Goal: Task Accomplishment & Management: Use online tool/utility

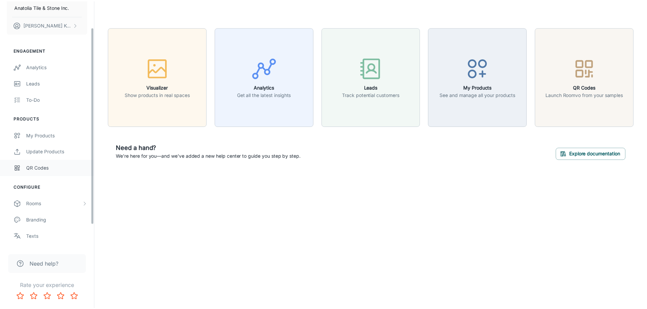
scroll to position [59, 0]
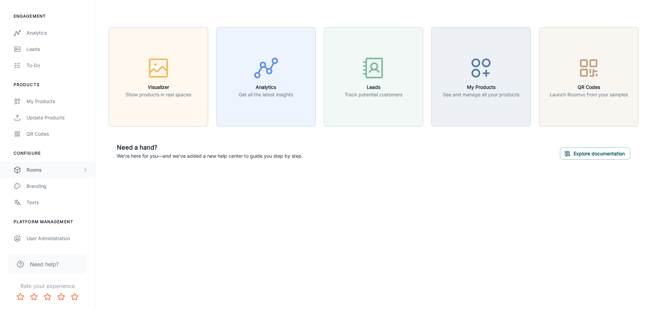
click at [58, 171] on div "Rooms" at bounding box center [54, 169] width 56 height 7
click at [55, 183] on div "My Rooms" at bounding box center [56, 186] width 61 height 7
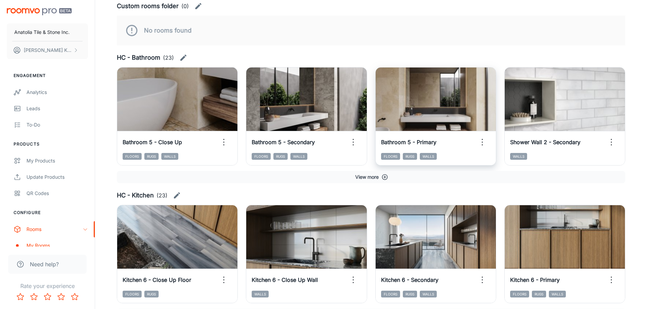
scroll to position [272, 0]
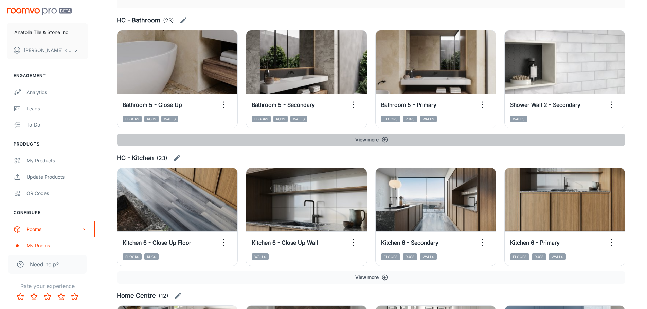
click at [380, 139] on button "View more" at bounding box center [371, 140] width 509 height 12
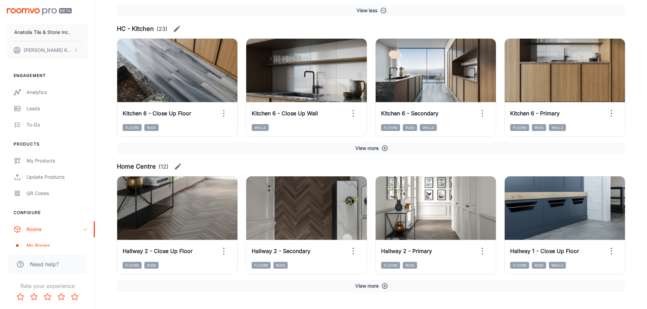
scroll to position [950, 0]
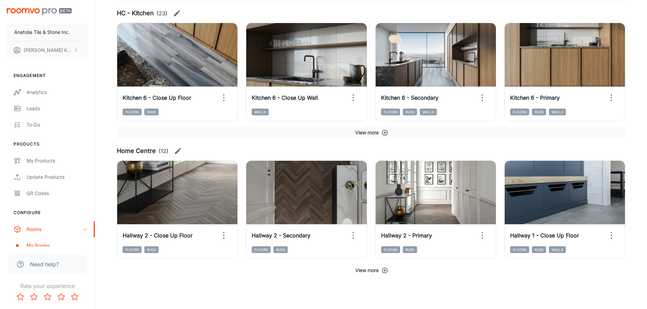
click at [369, 272] on button "View more" at bounding box center [371, 271] width 509 height 12
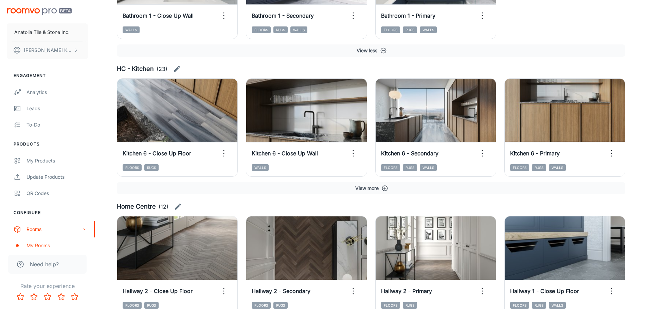
scroll to position [882, 0]
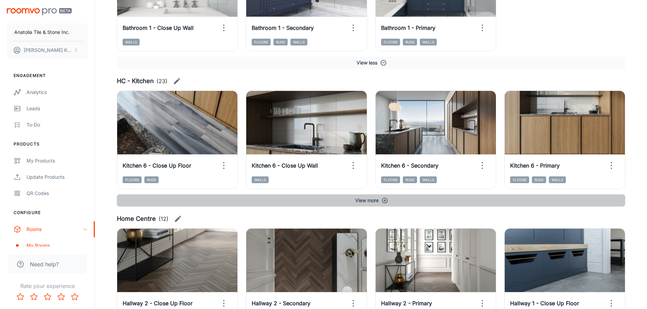
click at [386, 198] on icon "button" at bounding box center [385, 201] width 6 height 6
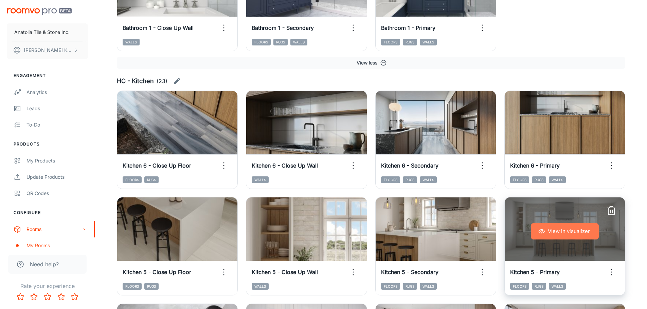
click at [555, 230] on button "View in visualizer" at bounding box center [565, 232] width 68 height 16
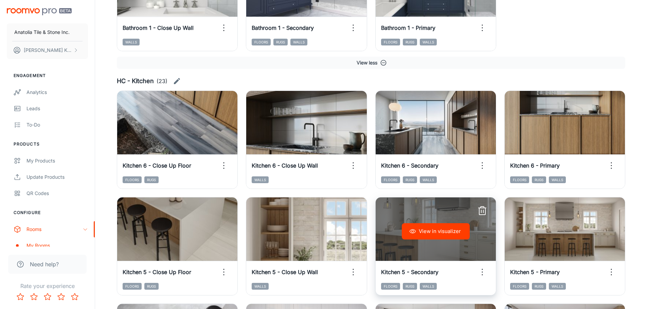
click at [454, 234] on button "View in visualizer" at bounding box center [436, 232] width 68 height 16
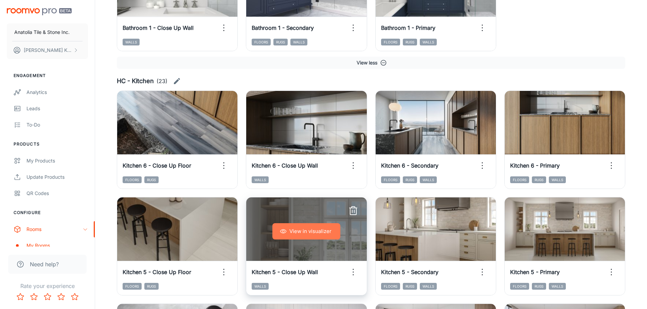
click at [318, 226] on button "View in visualizer" at bounding box center [306, 232] width 68 height 16
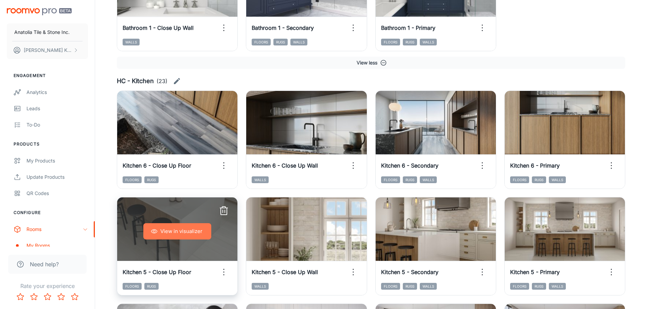
click at [165, 237] on button "View in visualizer" at bounding box center [177, 232] width 68 height 16
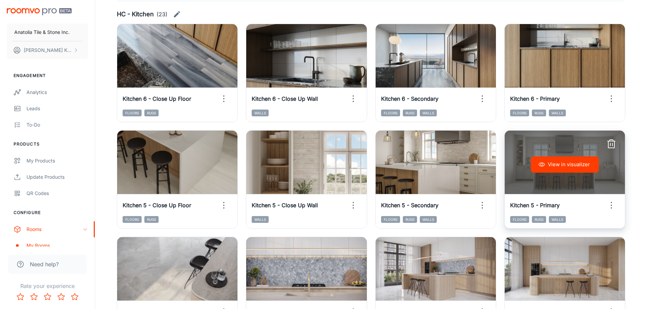
scroll to position [950, 0]
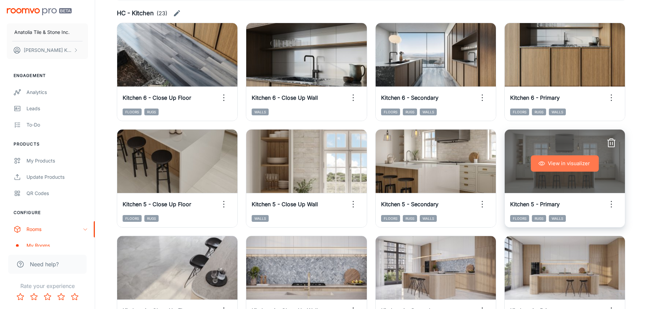
click at [577, 163] on button "View in visualizer" at bounding box center [565, 164] width 68 height 16
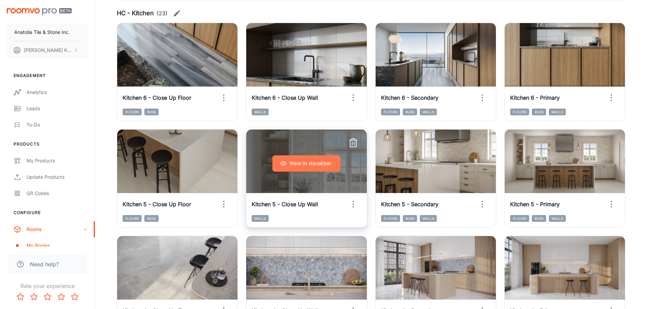
click at [284, 160] on icon "button" at bounding box center [283, 163] width 7 height 7
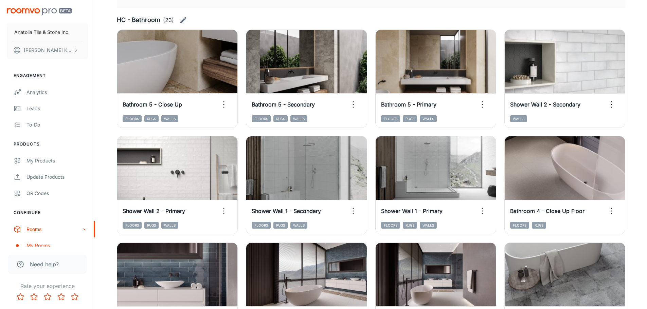
scroll to position [203, 0]
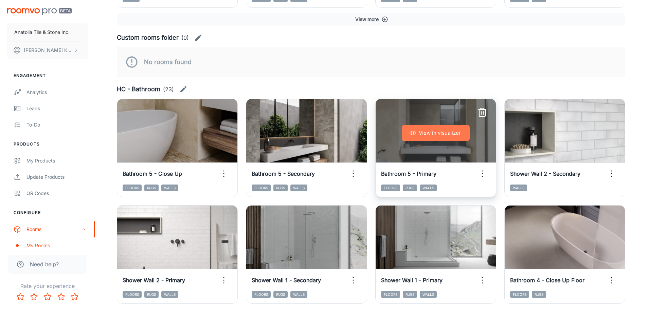
click at [440, 134] on button "View in visualizer" at bounding box center [436, 133] width 68 height 16
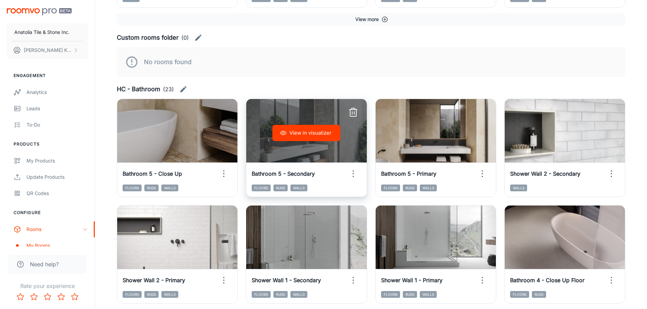
click at [301, 132] on button "View in visualizer" at bounding box center [306, 133] width 68 height 16
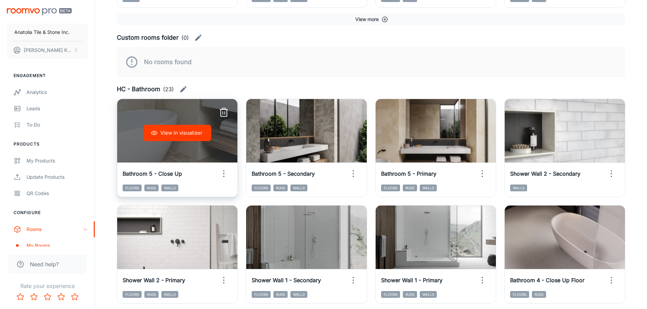
click at [182, 132] on button "View in visualizer" at bounding box center [177, 133] width 68 height 16
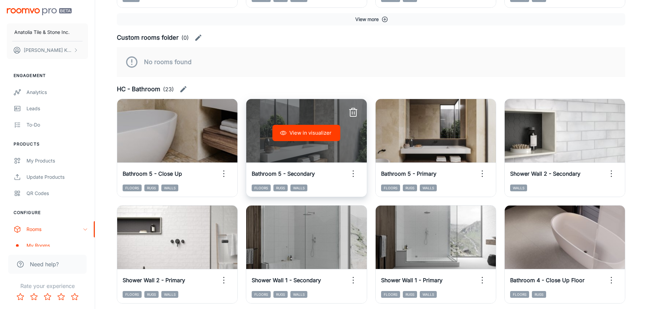
scroll to position [339, 0]
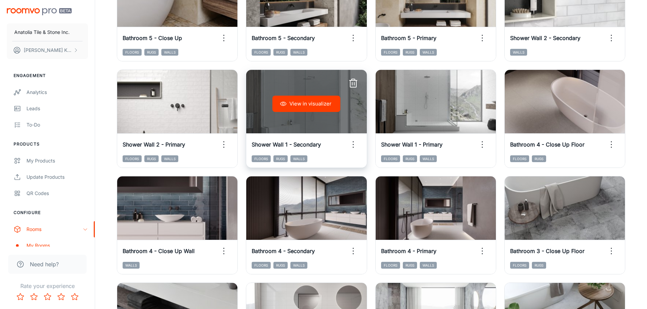
click at [304, 96] on button "View in visualizer" at bounding box center [306, 104] width 68 height 16
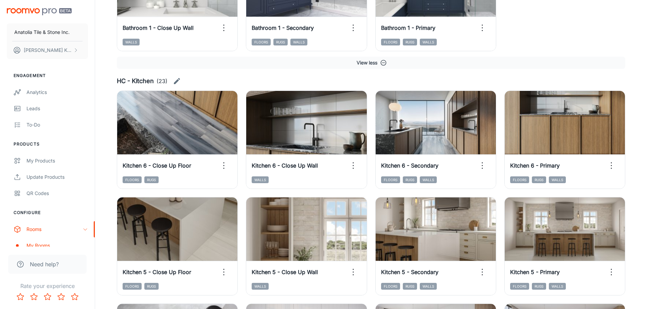
scroll to position [1052, 0]
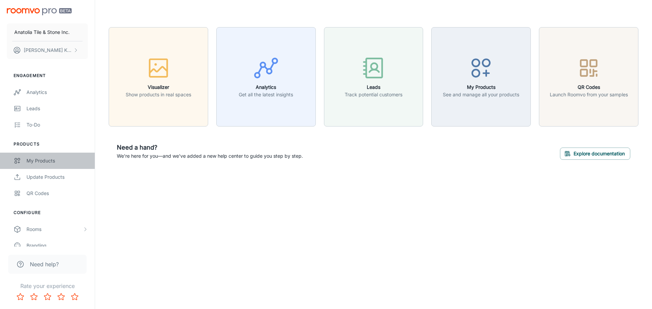
click at [47, 160] on div "My Products" at bounding box center [56, 160] width 61 height 7
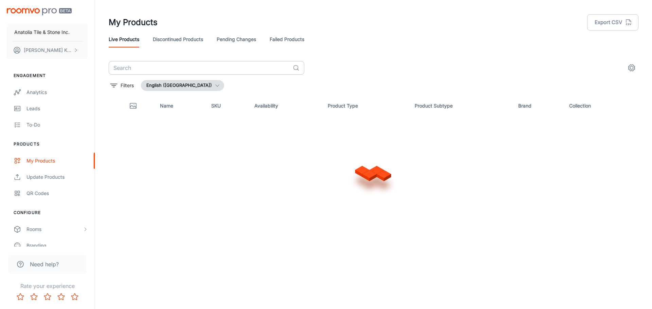
click at [143, 68] on input "text" at bounding box center [199, 68] width 181 height 14
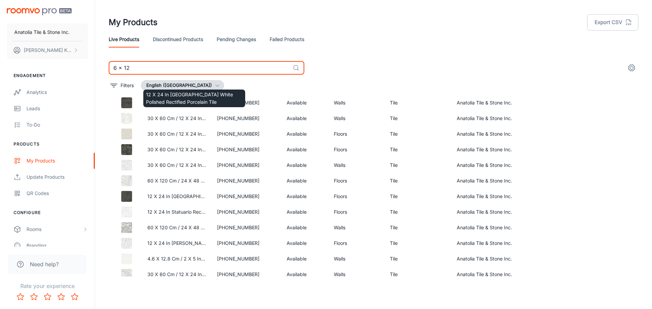
scroll to position [102, 0]
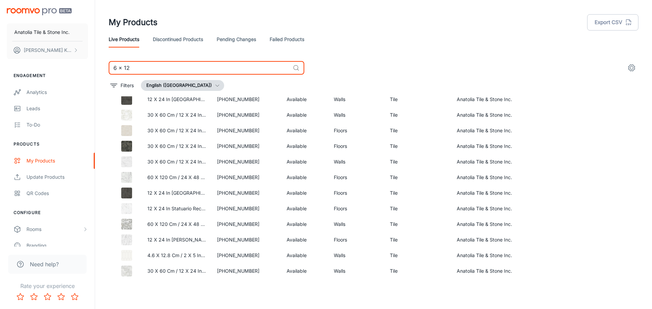
click at [157, 64] on input "6 x 12" at bounding box center [199, 68] width 181 height 14
paste input "[PHONE_NUMBER]"
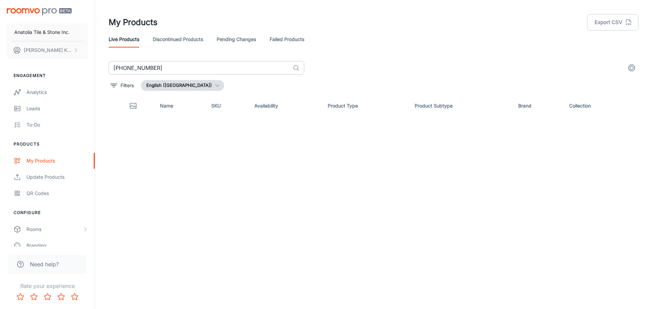
click at [150, 63] on input "[PHONE_NUMBER]" at bounding box center [199, 68] width 181 height 14
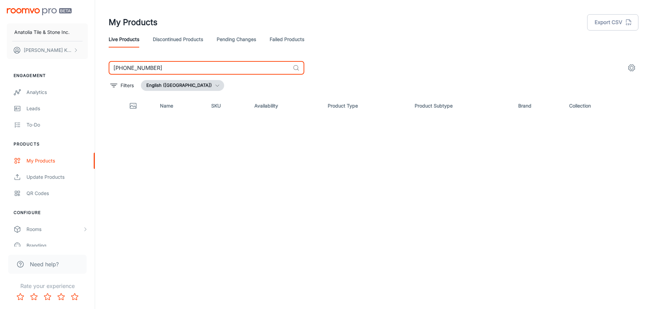
click at [150, 63] on input "[PHONE_NUMBER]" at bounding box center [199, 68] width 181 height 14
paste input "1-0454"
click at [180, 73] on input "[PHONE_NUMBER]" at bounding box center [199, 68] width 181 height 14
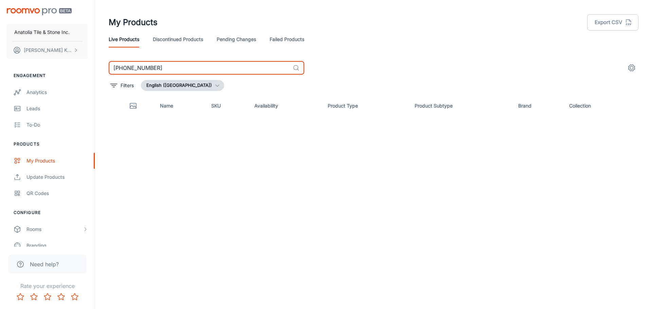
click at [180, 73] on input "[PHONE_NUMBER]" at bounding box center [199, 68] width 181 height 14
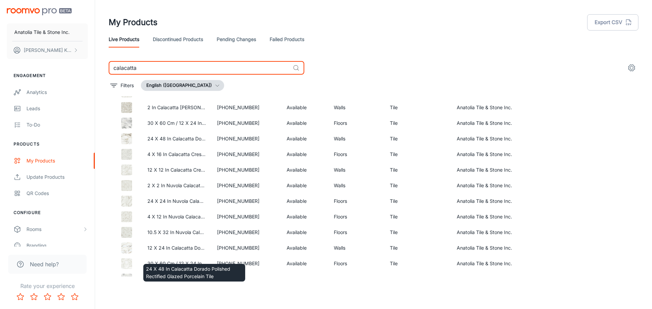
scroll to position [543, 0]
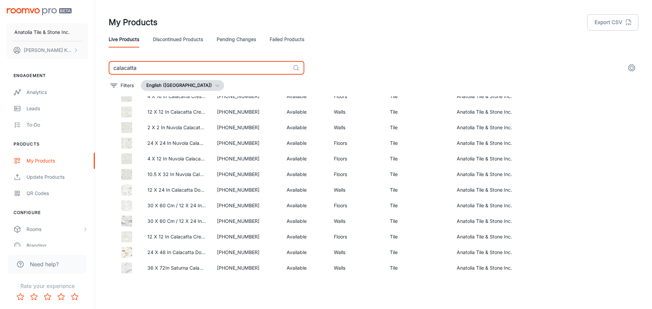
click at [169, 65] on input "calacatta" at bounding box center [199, 68] width 181 height 14
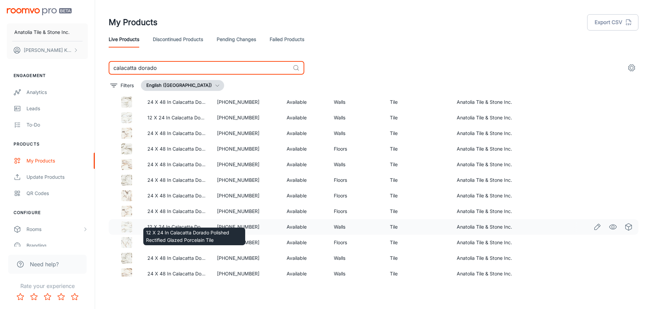
scroll to position [120, 0]
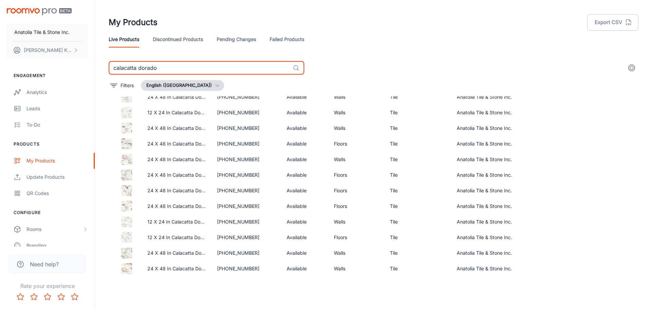
drag, startPoint x: 160, startPoint y: 69, endPoint x: 102, endPoint y: 60, distance: 59.1
click at [102, 60] on div "My Products Export CSV Live Products Discontinued Products Pending Changes Fail…" at bounding box center [374, 138] width 546 height 277
click at [152, 70] on input "calacatta dorado" at bounding box center [199, 68] width 181 height 14
type input "calacatta [PERSON_NAME]"
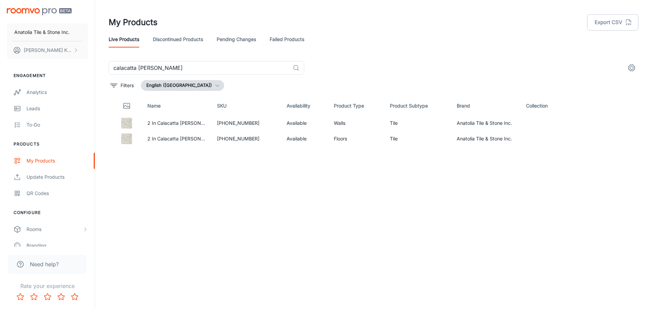
click at [182, 164] on div "Name SKU Availability Product Type Product Subtype Brand Collection 2 In Calaca…" at bounding box center [374, 186] width 530 height 180
click at [47, 228] on div "Rooms" at bounding box center [54, 229] width 56 height 7
click at [49, 244] on div "My Rooms" at bounding box center [56, 245] width 61 height 7
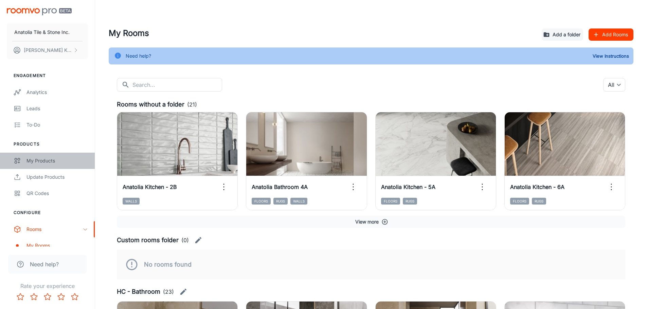
click at [58, 161] on div "My Products" at bounding box center [56, 160] width 61 height 7
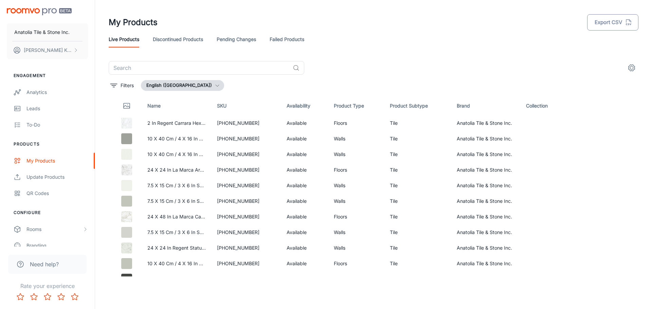
click at [605, 29] on button "Export CSV" at bounding box center [612, 22] width 51 height 16
drag, startPoint x: 11, startPoint y: 207, endPoint x: 380, endPoint y: 296, distance: 380.6
click at [380, 296] on div "My Products Export CSV Live Products Discontinued Products Pending Changes Fail…" at bounding box center [373, 152] width 557 height 304
click at [601, 21] on button "Export CSV" at bounding box center [612, 22] width 51 height 16
click at [632, 35] on div at bounding box center [634, 40] width 17 height 12
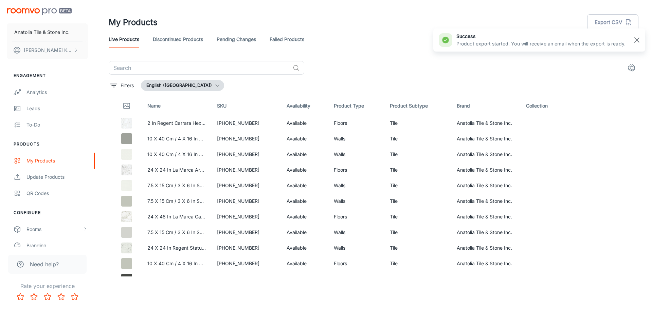
click at [637, 38] on rect "button" at bounding box center [637, 40] width 8 height 8
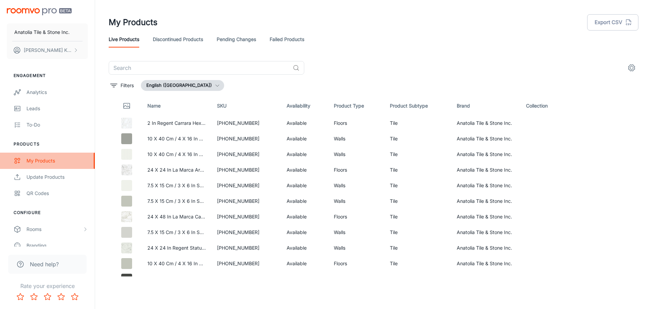
click at [49, 160] on div "My Products" at bounding box center [56, 160] width 61 height 7
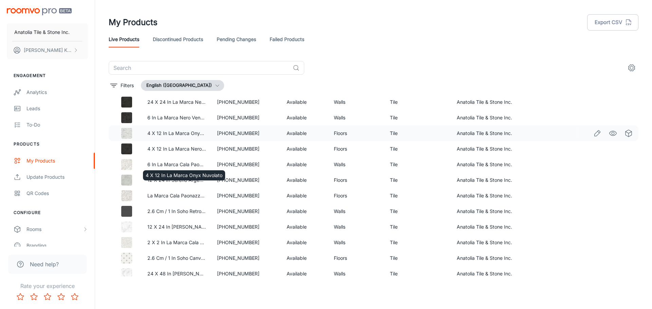
scroll to position [306, 0]
